Goal: Task Accomplishment & Management: Manage account settings

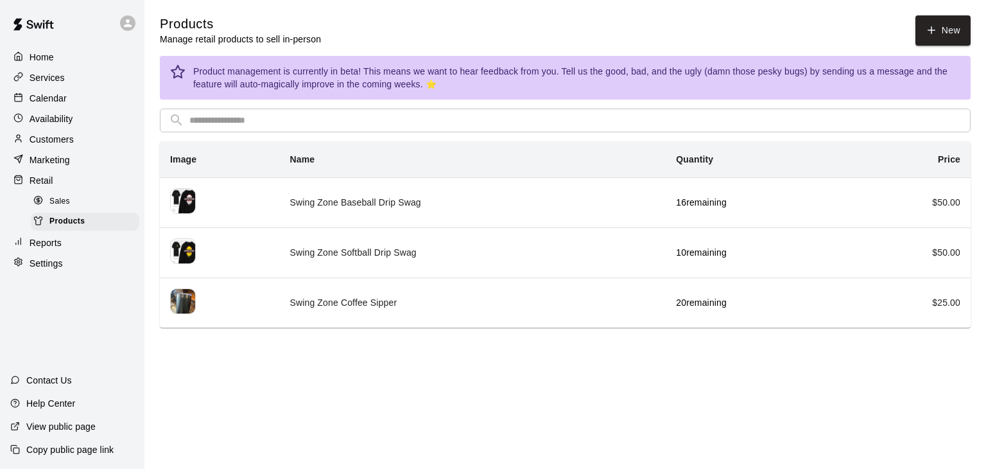
click at [49, 75] on p "Services" at bounding box center [47, 77] width 35 height 13
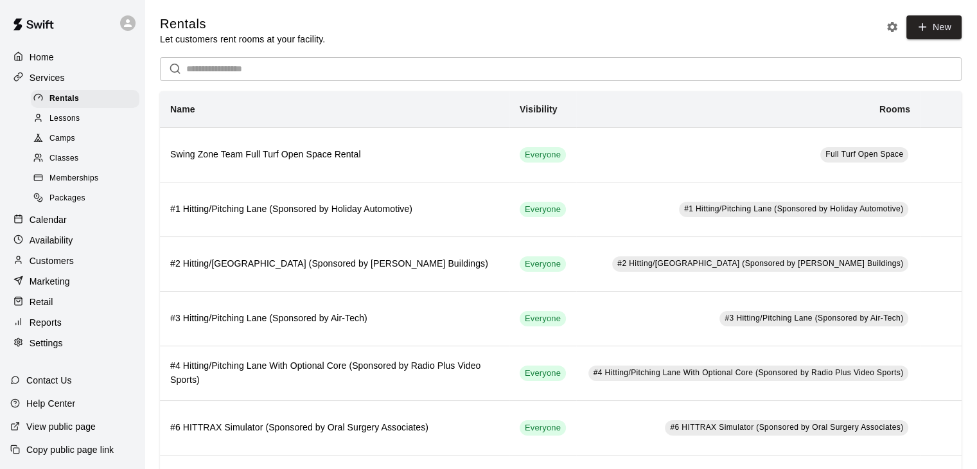
click at [80, 182] on span "Memberships" at bounding box center [73, 178] width 49 height 13
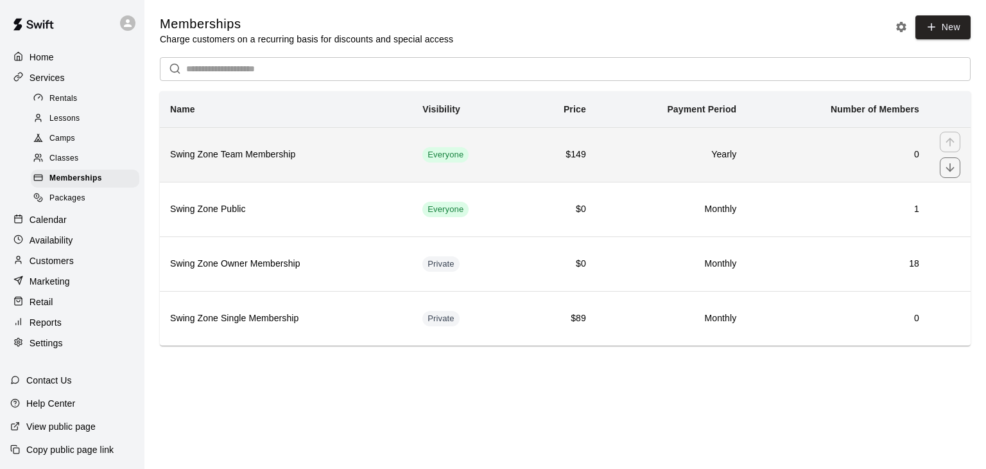
click at [414, 157] on td "Everyone" at bounding box center [468, 154] width 112 height 55
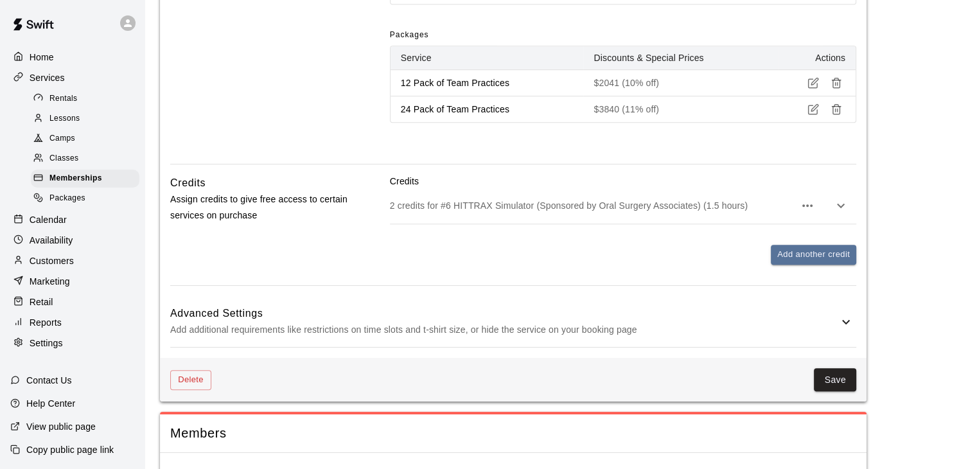
scroll to position [770, 0]
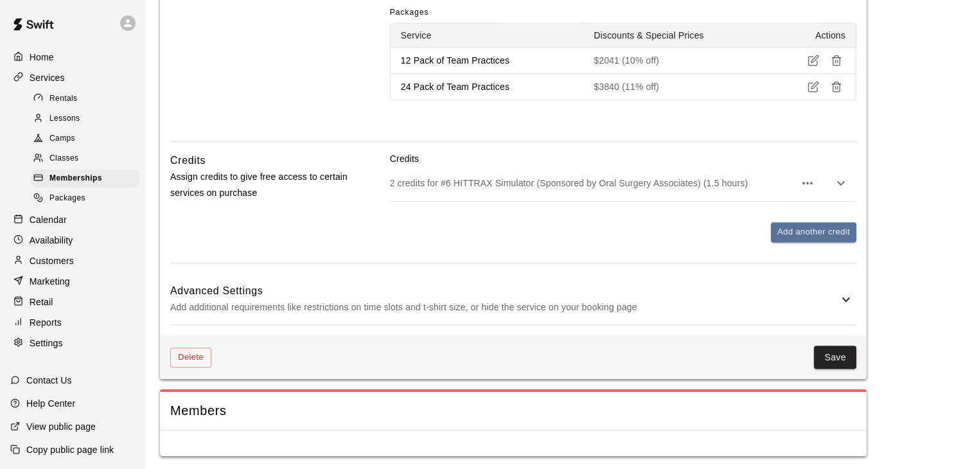
click at [464, 299] on p "Add additional requirements like restrictions on time slots and t-shirt size, o…" at bounding box center [504, 307] width 668 height 16
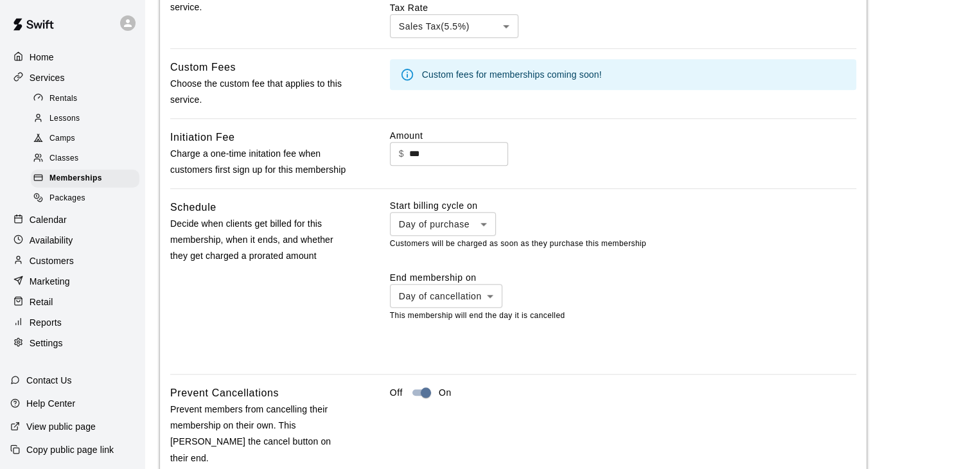
scroll to position [1155, 0]
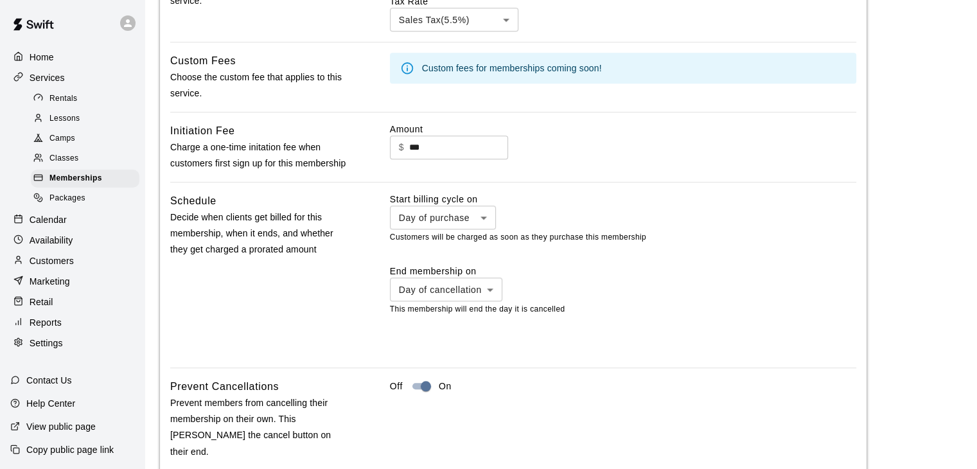
click at [285, 149] on p "Charge a one-time initation fee when customers first sign up for this membership" at bounding box center [259, 155] width 179 height 32
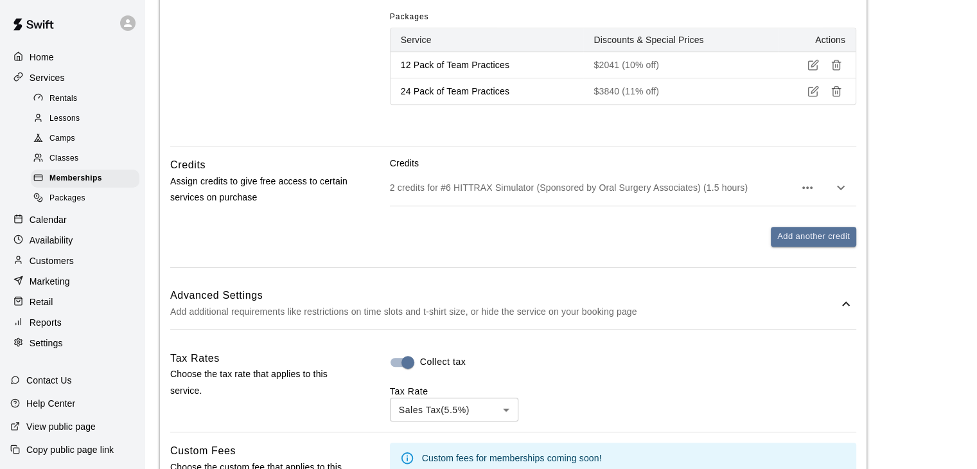
scroll to position [659, 0]
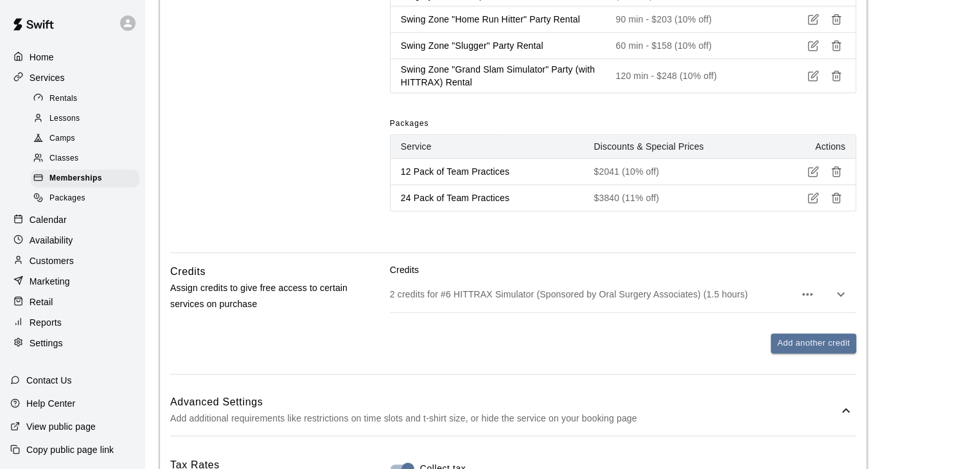
click at [54, 349] on p "Settings" at bounding box center [46, 343] width 33 height 13
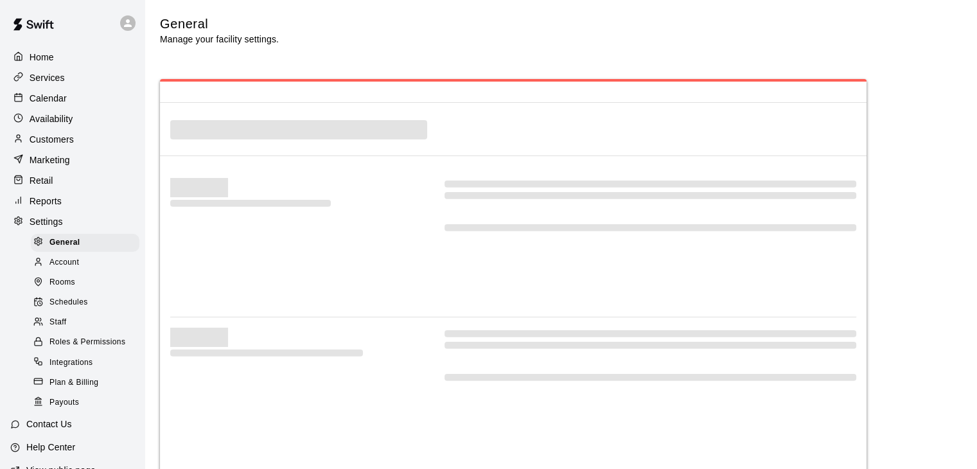
select select "**"
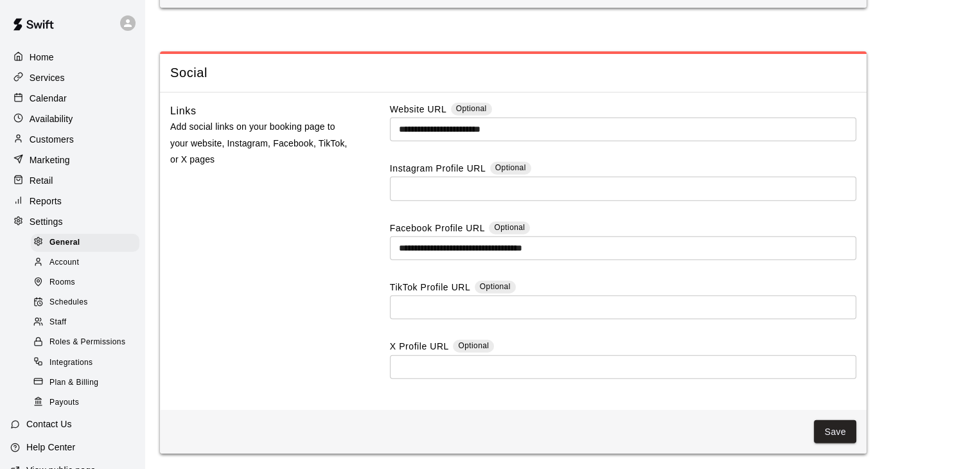
click at [41, 64] on div "Home" at bounding box center [72, 57] width 124 height 19
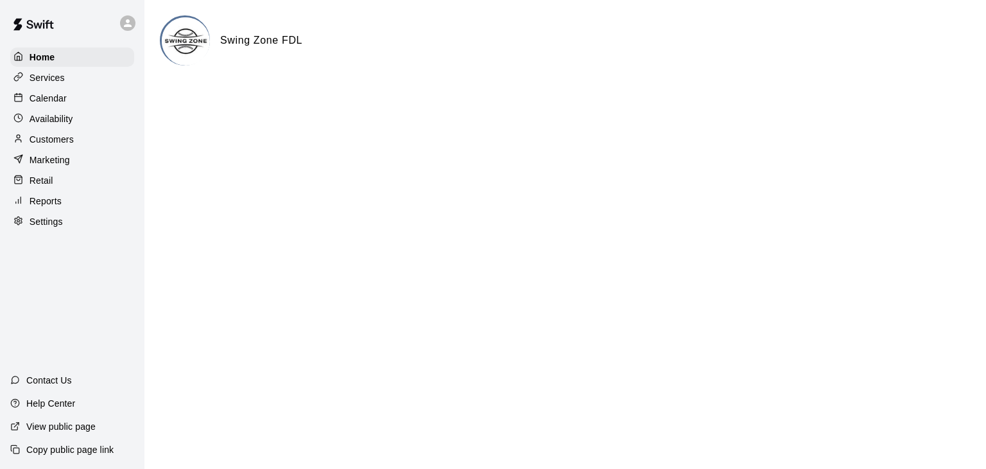
click at [46, 81] on p "Services" at bounding box center [47, 77] width 35 height 13
